Goal: Task Accomplishment & Management: Manage account settings

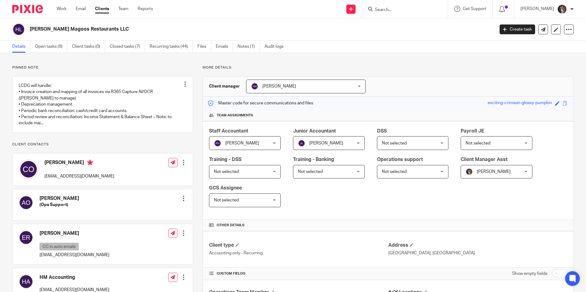
scroll to position [368, 0]
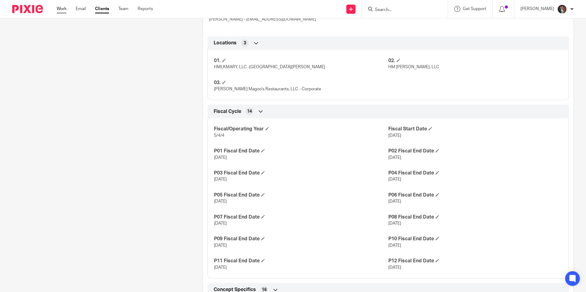
click at [59, 11] on link "Work" at bounding box center [62, 9] width 10 height 6
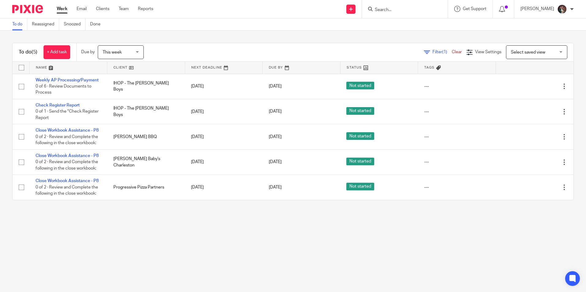
click at [400, 10] on input "Search" at bounding box center [401, 10] width 55 height 6
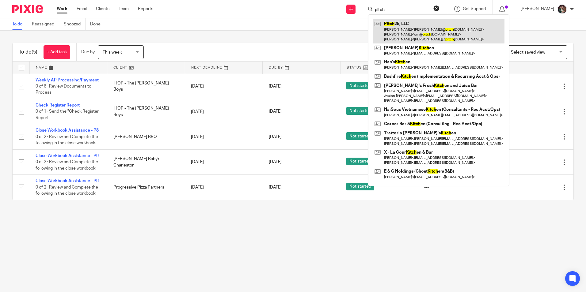
type input "pitch"
click at [414, 25] on link at bounding box center [438, 31] width 131 height 24
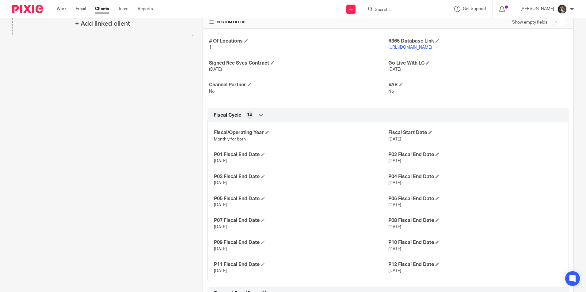
scroll to position [306, 0]
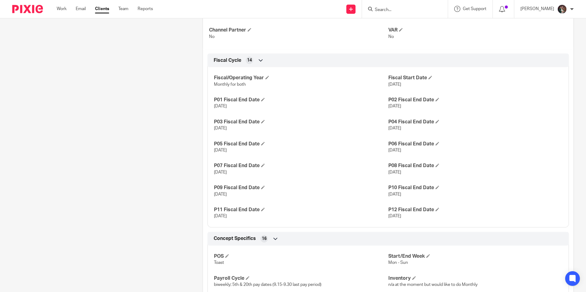
click at [397, 9] on input "Search" at bounding box center [401, 10] width 55 height 6
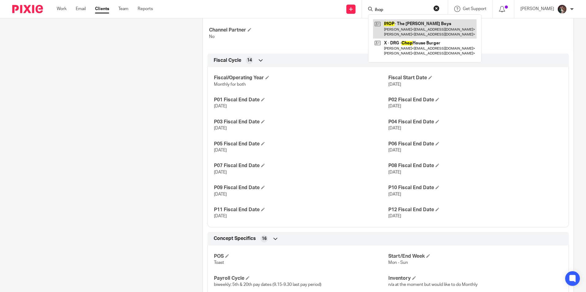
type input "ihop"
click at [401, 27] on link at bounding box center [425, 28] width 104 height 19
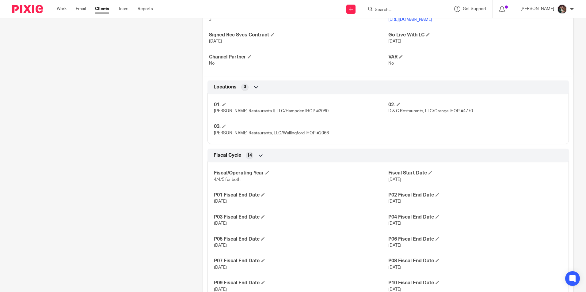
scroll to position [337, 0]
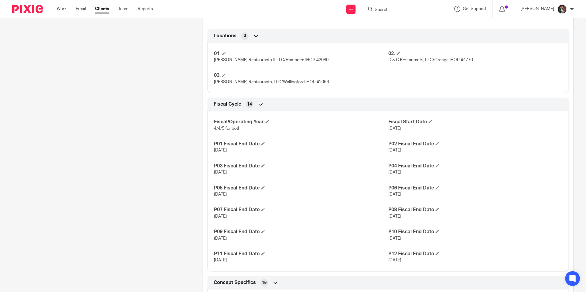
click at [400, 13] on div at bounding box center [405, 9] width 86 height 18
click at [400, 10] on input "Search" at bounding box center [401, 10] width 55 height 6
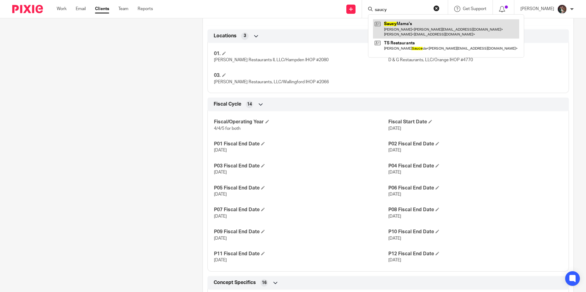
type input "saucy"
click at [404, 30] on link at bounding box center [446, 28] width 146 height 19
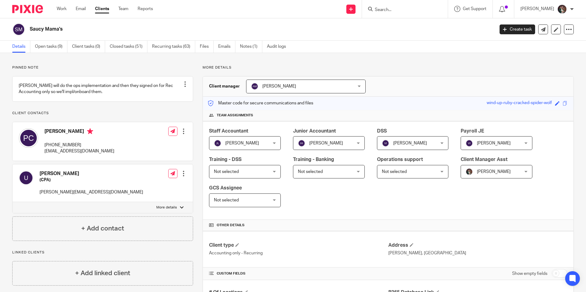
click at [399, 9] on input "Search" at bounding box center [401, 10] width 55 height 6
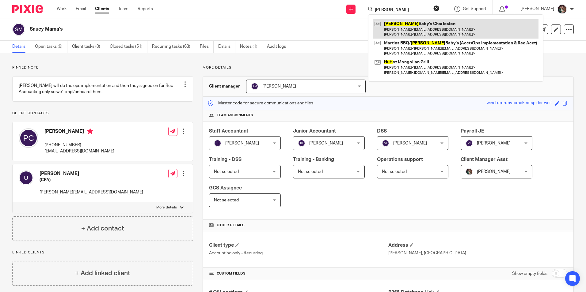
type input "hugh"
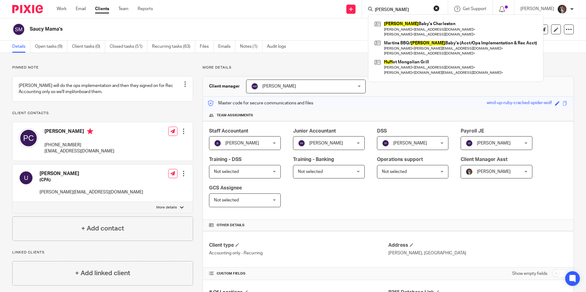
click at [406, 19] on div "Hugh Baby's Charleston Grey Simpson < gsimpson045@gmail.com > Stephen Sommers <…" at bounding box center [455, 47] width 175 height 67
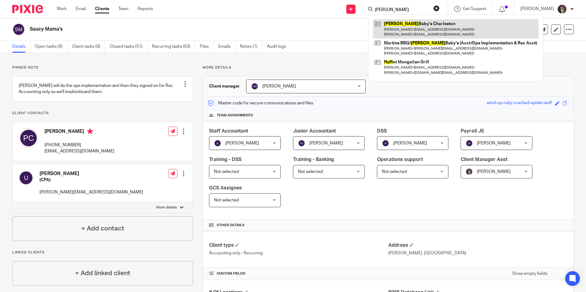
click at [406, 25] on link at bounding box center [455, 28] width 165 height 19
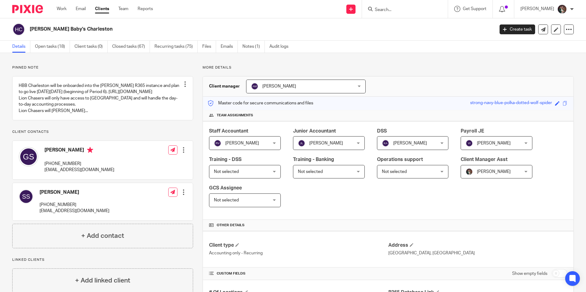
click at [407, 10] on input "Search" at bounding box center [401, 10] width 55 height 6
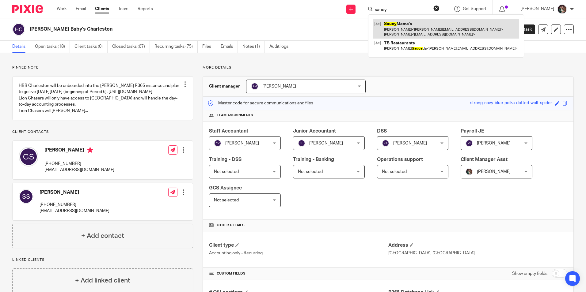
type input "saucy"
click at [420, 32] on link at bounding box center [446, 28] width 146 height 19
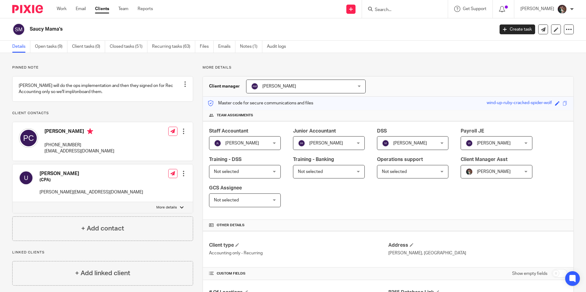
click at [390, 7] on form at bounding box center [406, 9] width 65 height 8
click at [396, 10] on input "Search" at bounding box center [401, 10] width 55 height 6
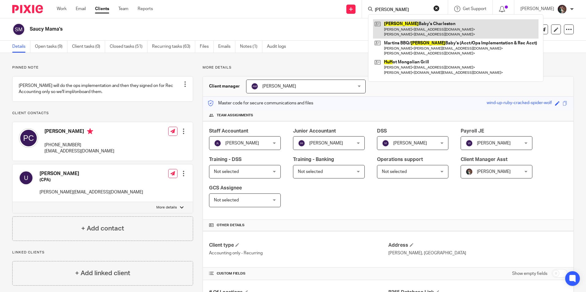
type input "hugh"
click at [429, 23] on link at bounding box center [455, 28] width 165 height 19
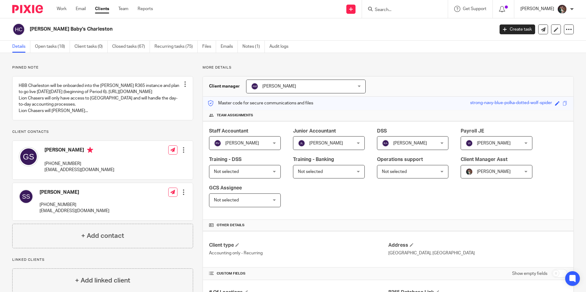
click at [536, 9] on p "[PERSON_NAME]" at bounding box center [537, 9] width 34 height 6
click at [61, 9] on link "Work" at bounding box center [62, 9] width 10 height 6
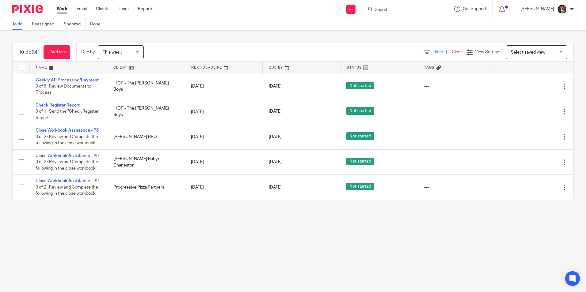
click at [397, 8] on input "Search" at bounding box center [401, 10] width 55 height 6
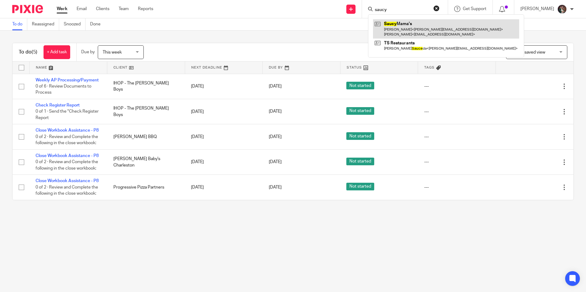
type input "saucy"
click at [404, 26] on link at bounding box center [446, 28] width 146 height 19
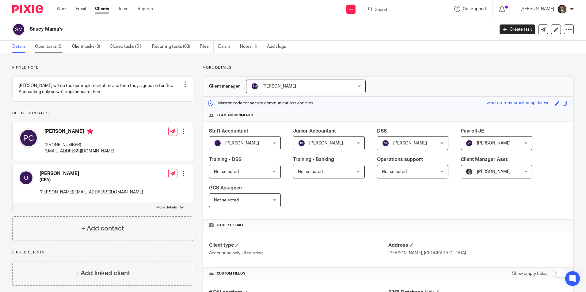
click at [45, 45] on link "Open tasks (9)" at bounding box center [51, 47] width 32 height 12
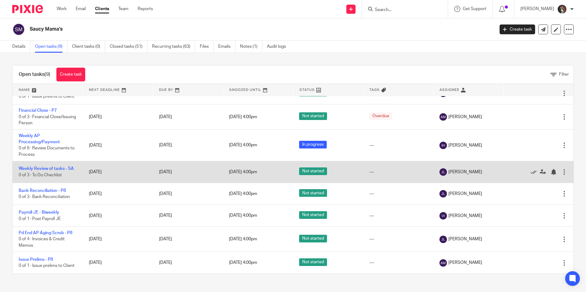
scroll to position [52, 0]
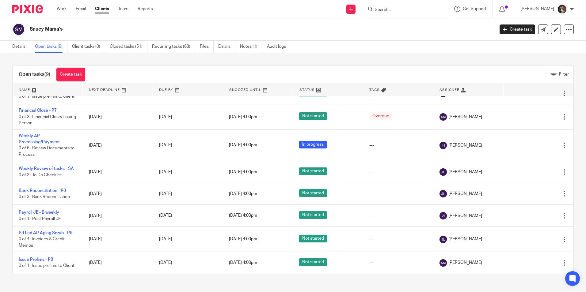
click at [66, 4] on div "Work Email Clients Team Reports Work Email Clients Team Reports Settings" at bounding box center [106, 9] width 111 height 18
click at [60, 7] on link "Work" at bounding box center [62, 9] width 10 height 6
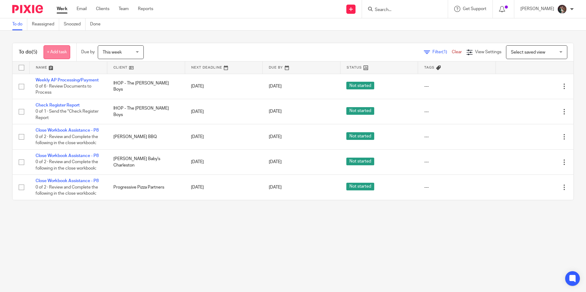
click at [60, 52] on link "+ Add task" at bounding box center [56, 52] width 27 height 14
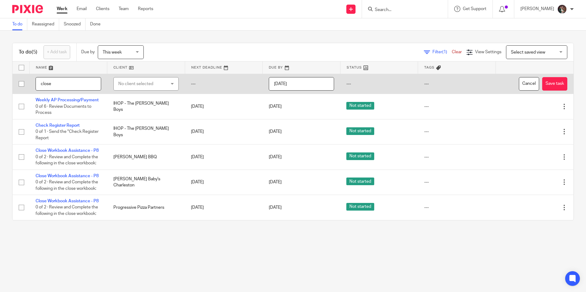
type input "close"
click at [161, 84] on div "No client selected" at bounding box center [142, 83] width 48 height 13
type input "saucy"
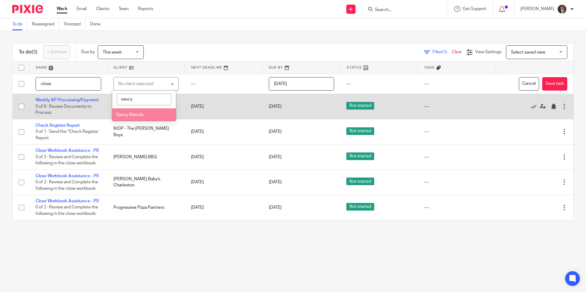
click at [140, 116] on li "Saucy Mama's" at bounding box center [143, 114] width 63 height 13
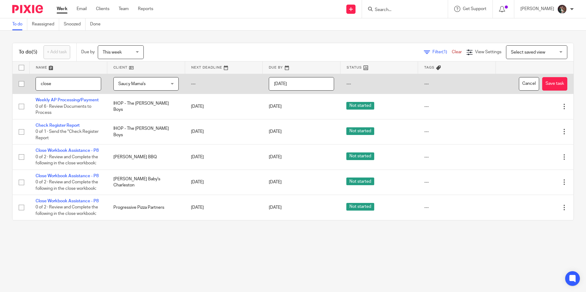
click at [81, 85] on input "close" at bounding box center [69, 84] width 66 height 14
drag, startPoint x: 80, startPoint y: 85, endPoint x: 33, endPoint y: 82, distance: 46.9
click at [33, 82] on td "close" at bounding box center [68, 84] width 78 height 20
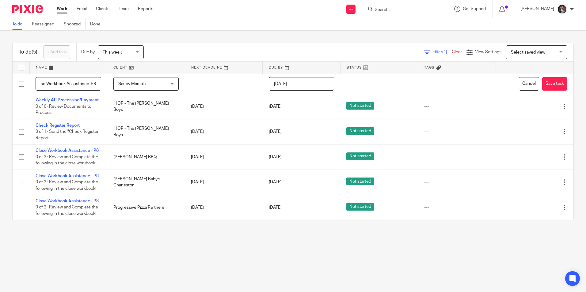
click at [116, 254] on main "To do Reassigned Snoozed Done To do (5) + Add task Due by This week This week T…" at bounding box center [293, 146] width 586 height 292
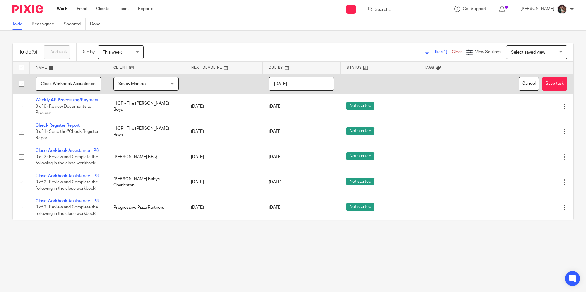
click at [83, 82] on input "Close Workbook Assustance-P8" at bounding box center [69, 84] width 66 height 14
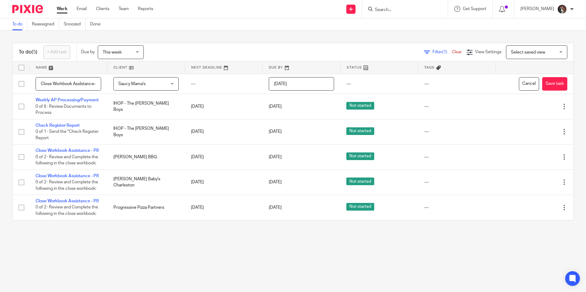
type input "Close Workbook AssIstance-P8"
click at [138, 233] on div "To do (5) + Add task Due by This week This week Today Tomorrow This week Next w…" at bounding box center [293, 132] width 586 height 202
click at [135, 258] on main "To do Reassigned Snoozed Done To do (5) + Add task Due by This week This week T…" at bounding box center [293, 146] width 586 height 292
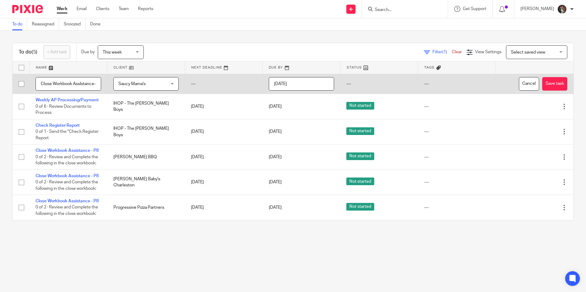
click at [210, 81] on td "---" at bounding box center [224, 84] width 78 height 20
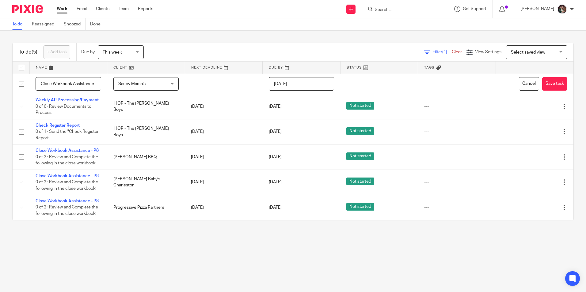
click at [225, 70] on link at bounding box center [223, 68] width 77 height 12
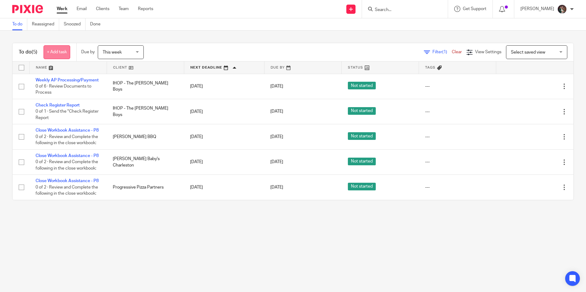
click at [62, 53] on link "+ Add task" at bounding box center [56, 52] width 27 height 14
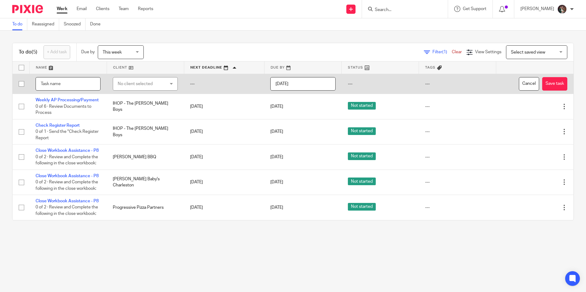
click at [70, 86] on input "text" at bounding box center [68, 84] width 65 height 14
drag, startPoint x: 30, startPoint y: 150, endPoint x: 50, endPoint y: 84, distance: 68.5
click at [50, 86] on tbody "No client selected No client selected 11th Street Station 24 Hour Pho (Consulti…" at bounding box center [293, 147] width 560 height 146
click at [50, 84] on input "text" at bounding box center [68, 84] width 65 height 14
type input "c"
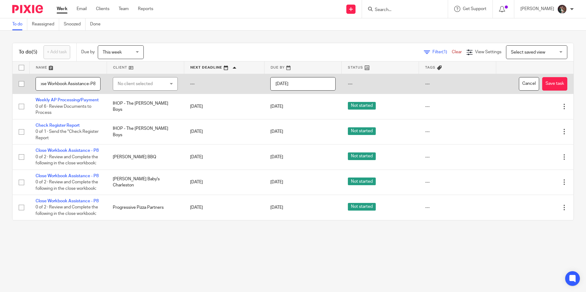
scroll to position [0, 8]
type input "Close Workbook Assistance-P8"
click at [144, 84] on div "No client selected" at bounding box center [142, 83] width 48 height 13
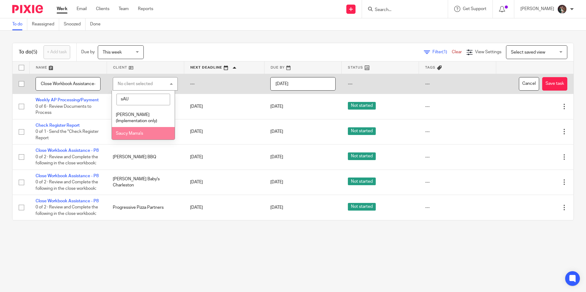
type input "sAU"
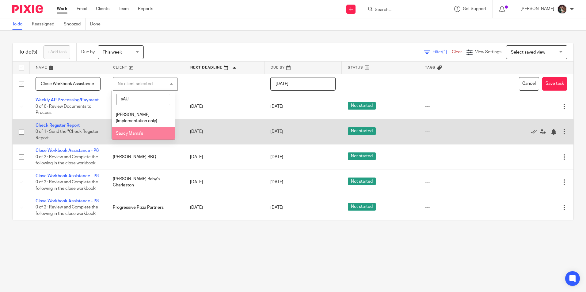
click at [133, 131] on li "Saucy Mama's" at bounding box center [143, 133] width 63 height 13
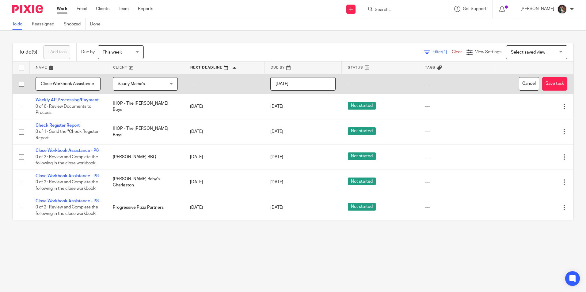
click at [306, 85] on input "2025-08-13" at bounding box center [302, 84] width 65 height 14
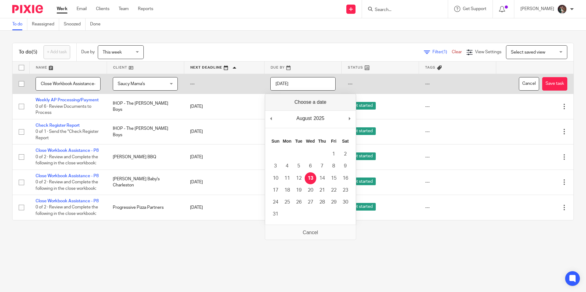
click at [306, 85] on input "2025-08-13" at bounding box center [302, 84] width 65 height 14
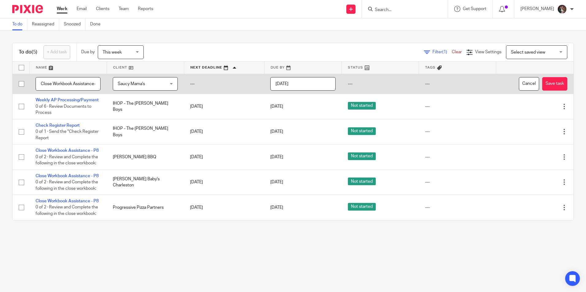
drag, startPoint x: 548, startPoint y: 82, endPoint x: 331, endPoint y: 79, distance: 216.9
click at [333, 79] on tr "Close Workbook Assistance-P8 Saucy Mama's Saucy Mama's No client selected 11th …" at bounding box center [293, 84] width 560 height 20
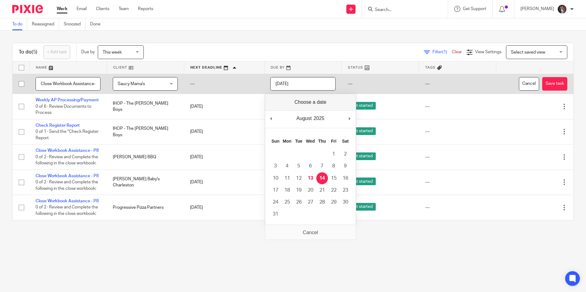
click at [301, 83] on input "2025-08-14" at bounding box center [302, 84] width 65 height 14
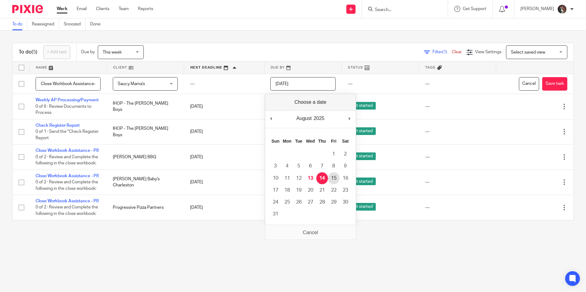
type input "2025-08-15"
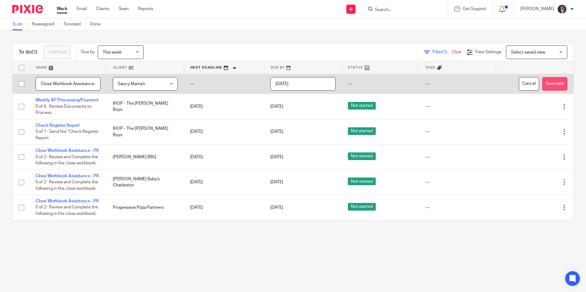
click at [542, 84] on button "Save task" at bounding box center [554, 84] width 25 height 14
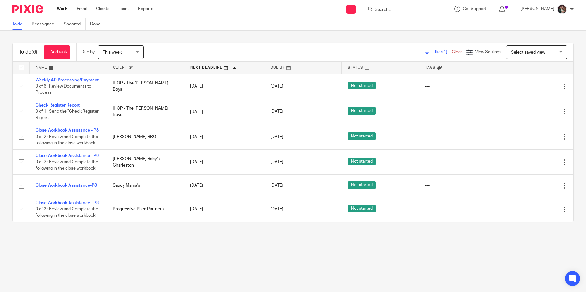
click at [505, 9] on icon at bounding box center [502, 9] width 6 height 6
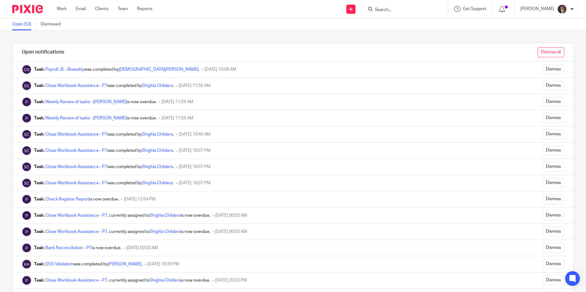
click at [537, 49] on input "Dismiss all" at bounding box center [550, 52] width 27 height 10
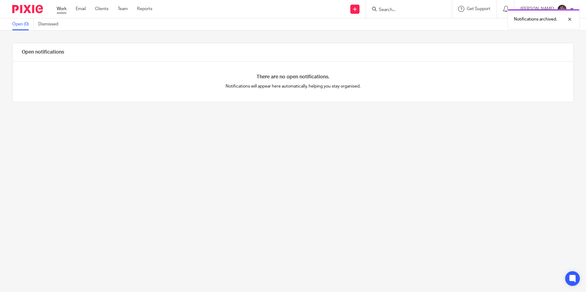
click at [61, 8] on link "Work" at bounding box center [62, 9] width 10 height 6
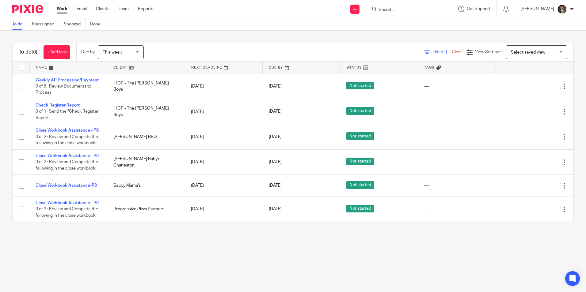
click at [424, 8] on input "Search" at bounding box center [405, 10] width 55 height 6
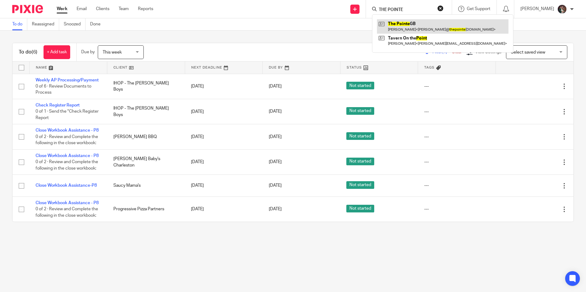
type input "THE POINTE"
click at [436, 25] on link at bounding box center [442, 26] width 131 height 14
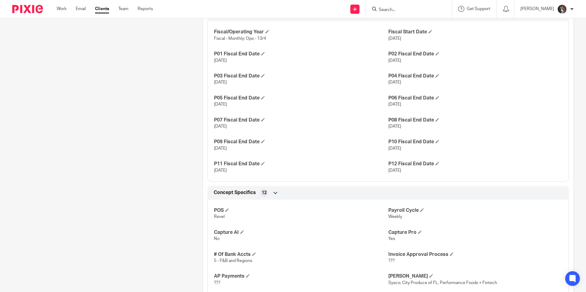
scroll to position [276, 0]
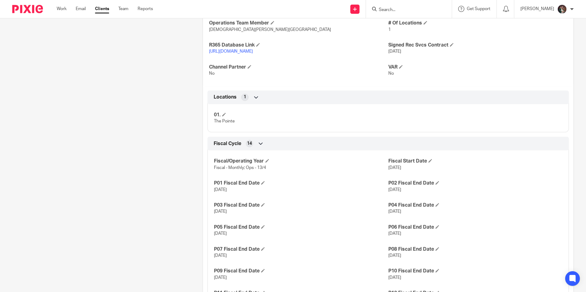
click at [242, 51] on link "[URL][DOMAIN_NAME]" at bounding box center [231, 51] width 44 height 4
